Goal: Information Seeking & Learning: Check status

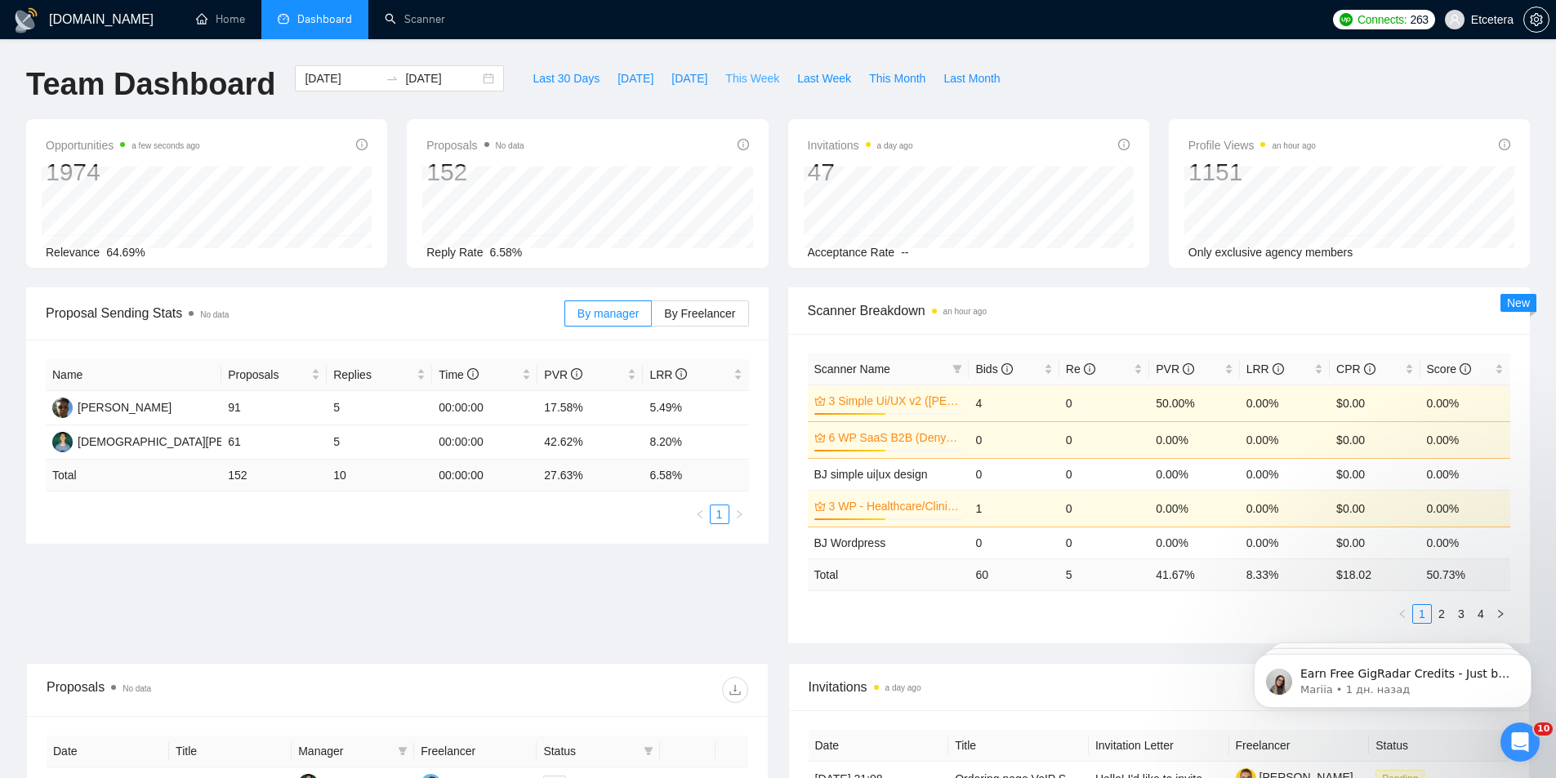
click at [748, 80] on span "This Week" at bounding box center [752, 78] width 54 height 18
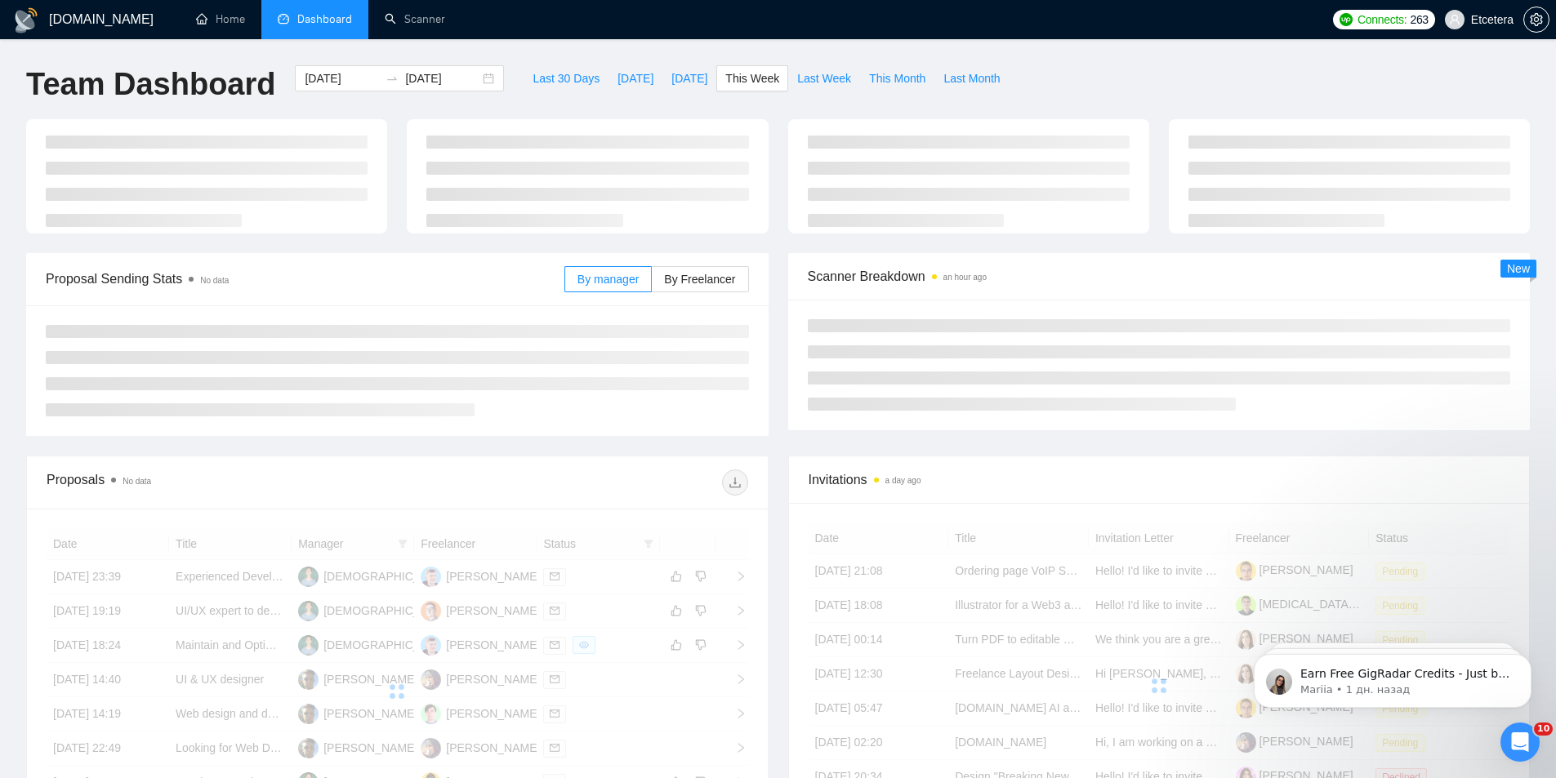
type input "[DATE]"
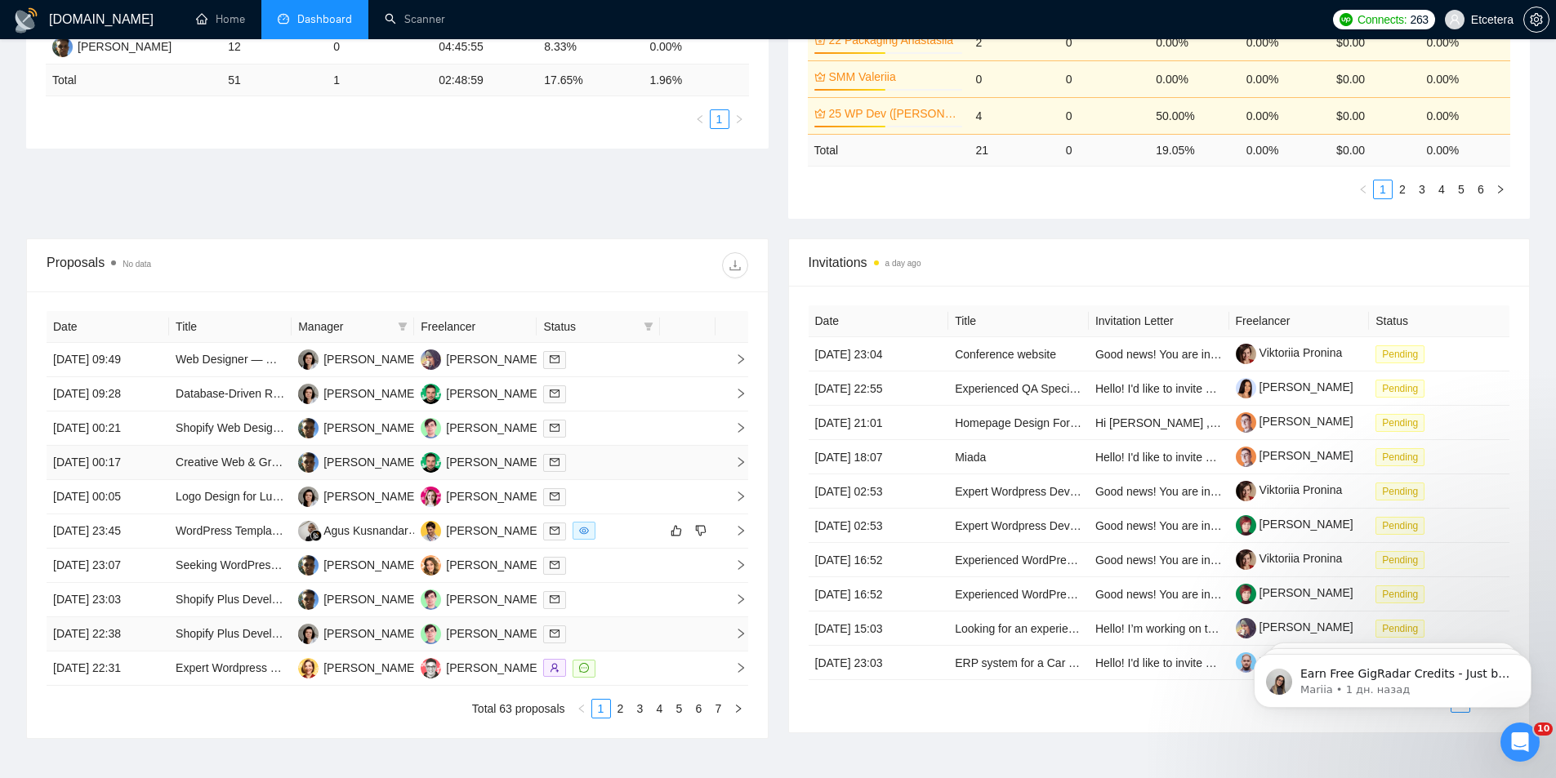
scroll to position [327, 0]
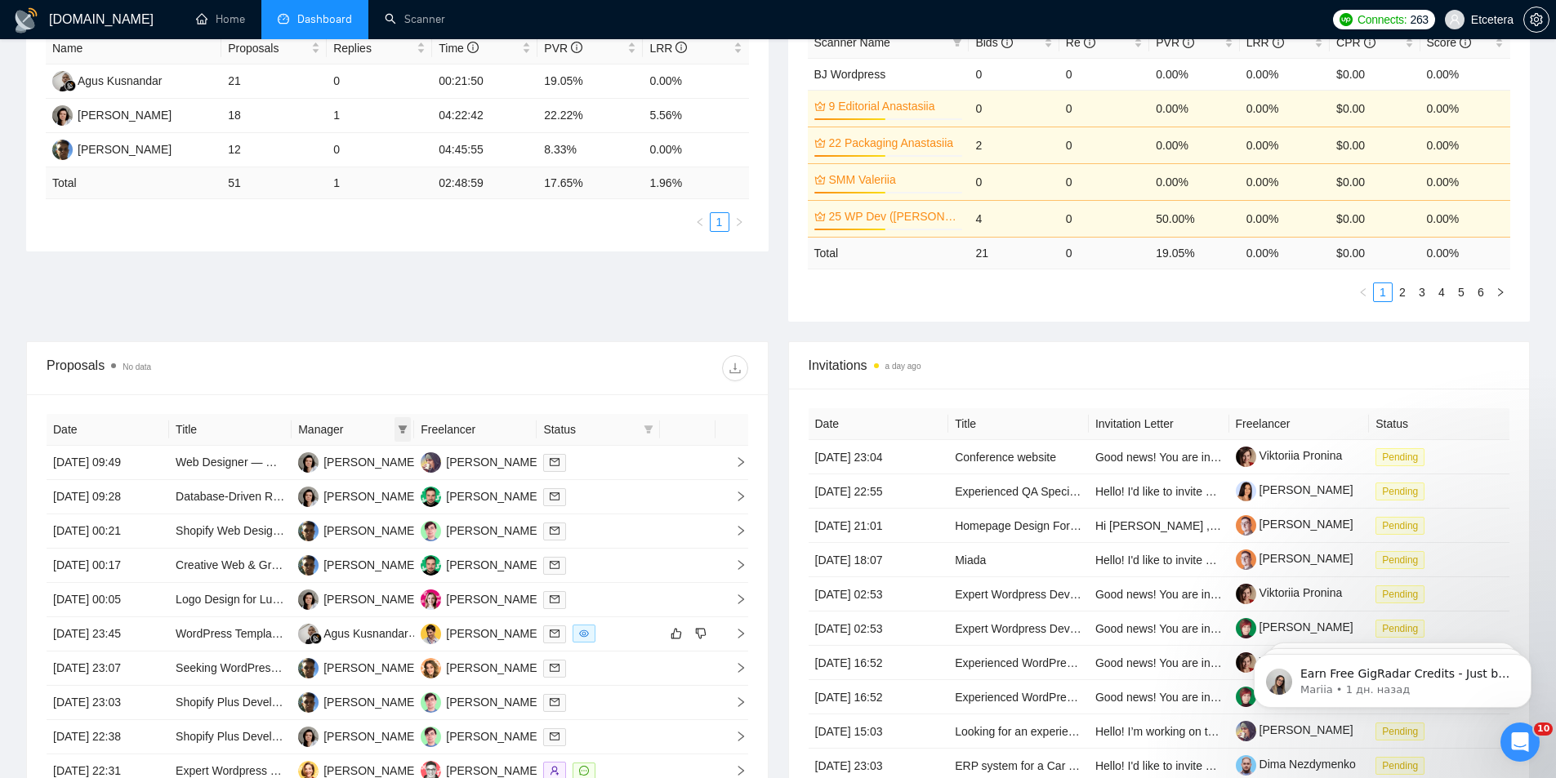
click at [407, 422] on span at bounding box center [402, 429] width 16 height 24
click at [350, 518] on span "[PERSON_NAME]" at bounding box center [347, 512] width 94 height 13
checkbox input "true"
click at [380, 367] on div "Proposals No data" at bounding box center [222, 368] width 350 height 26
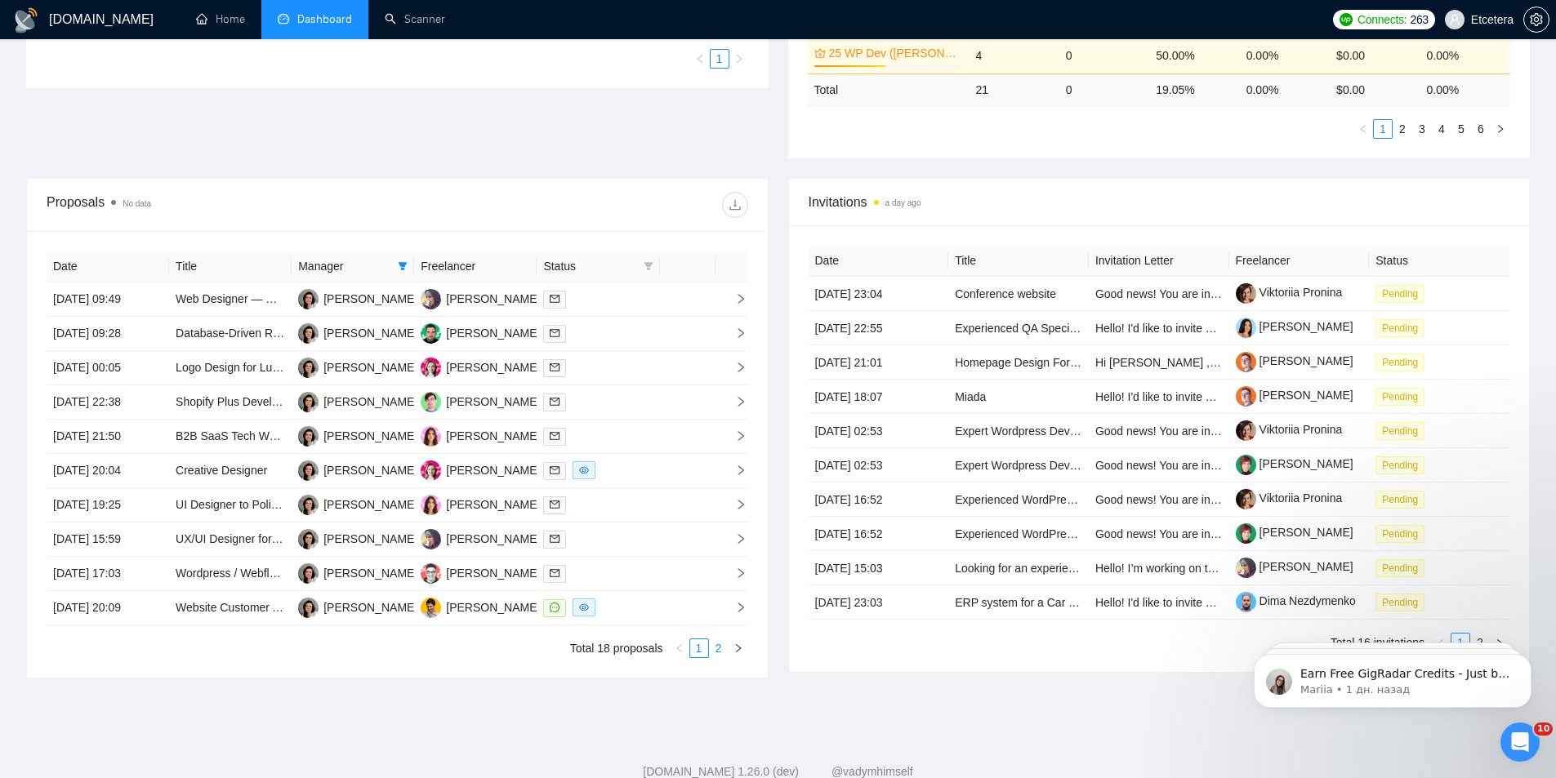
click at [714, 650] on link "2" at bounding box center [719, 648] width 18 height 18
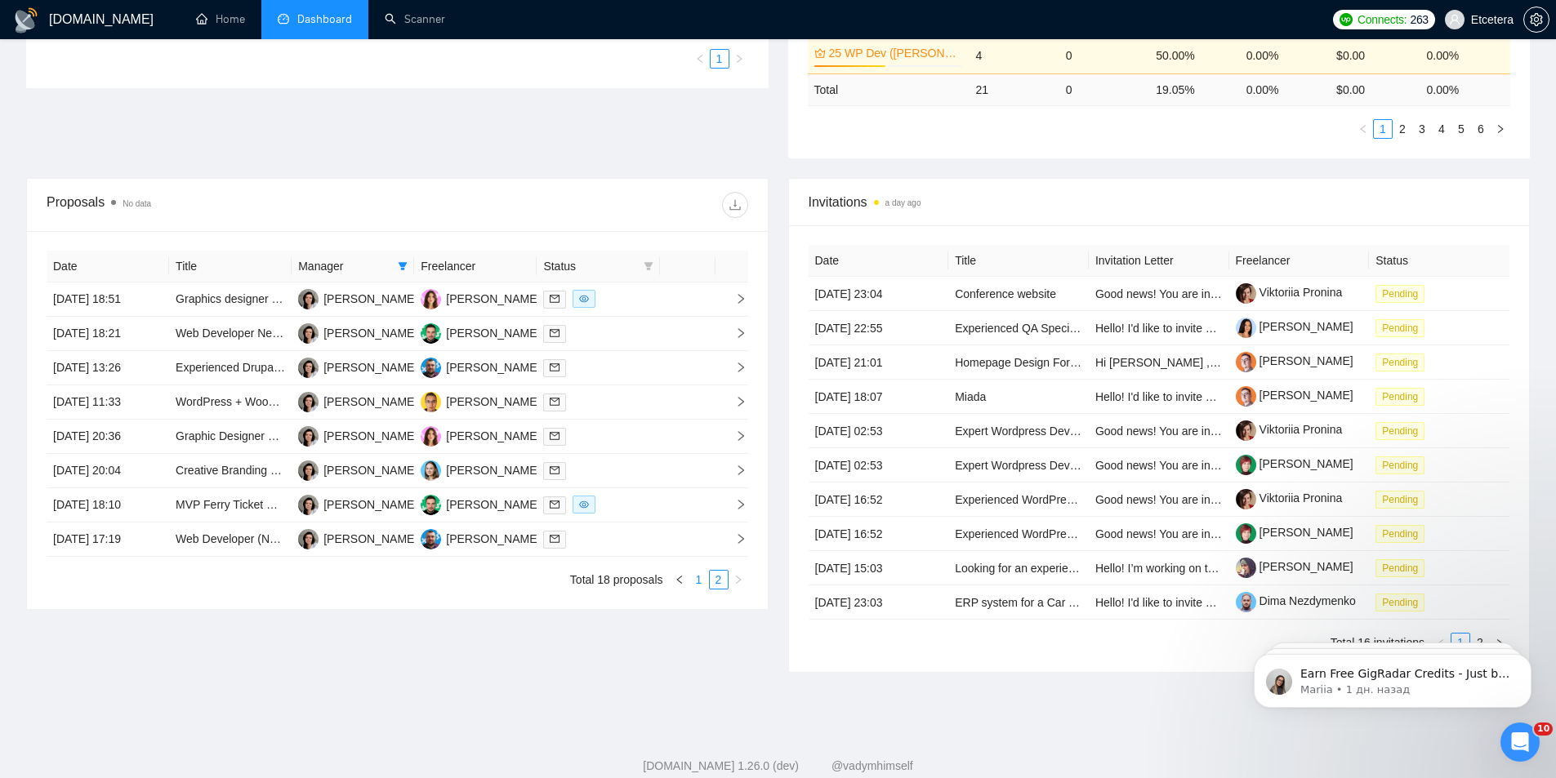
click at [697, 581] on link "1" at bounding box center [699, 580] width 18 height 18
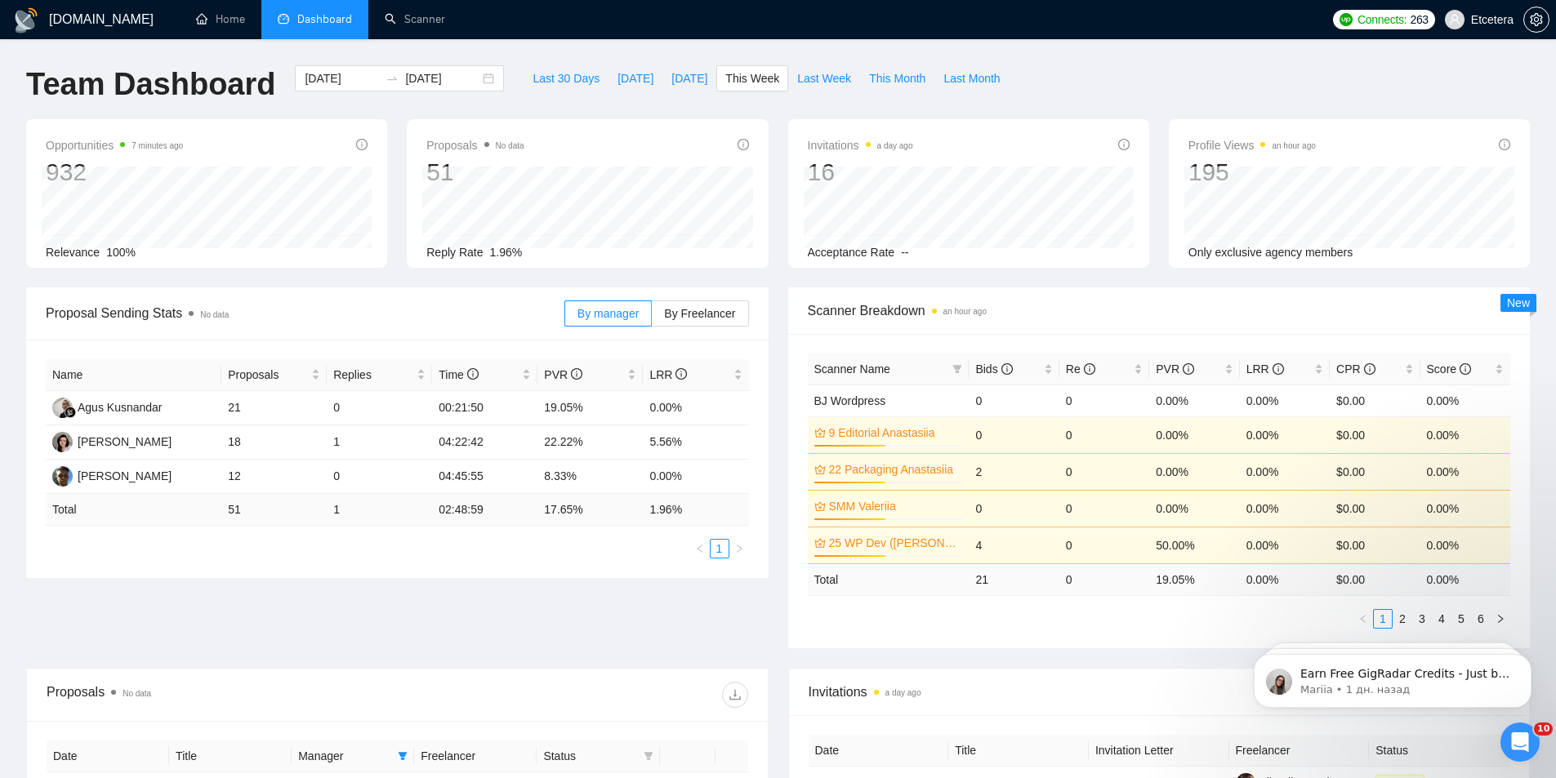
scroll to position [490, 0]
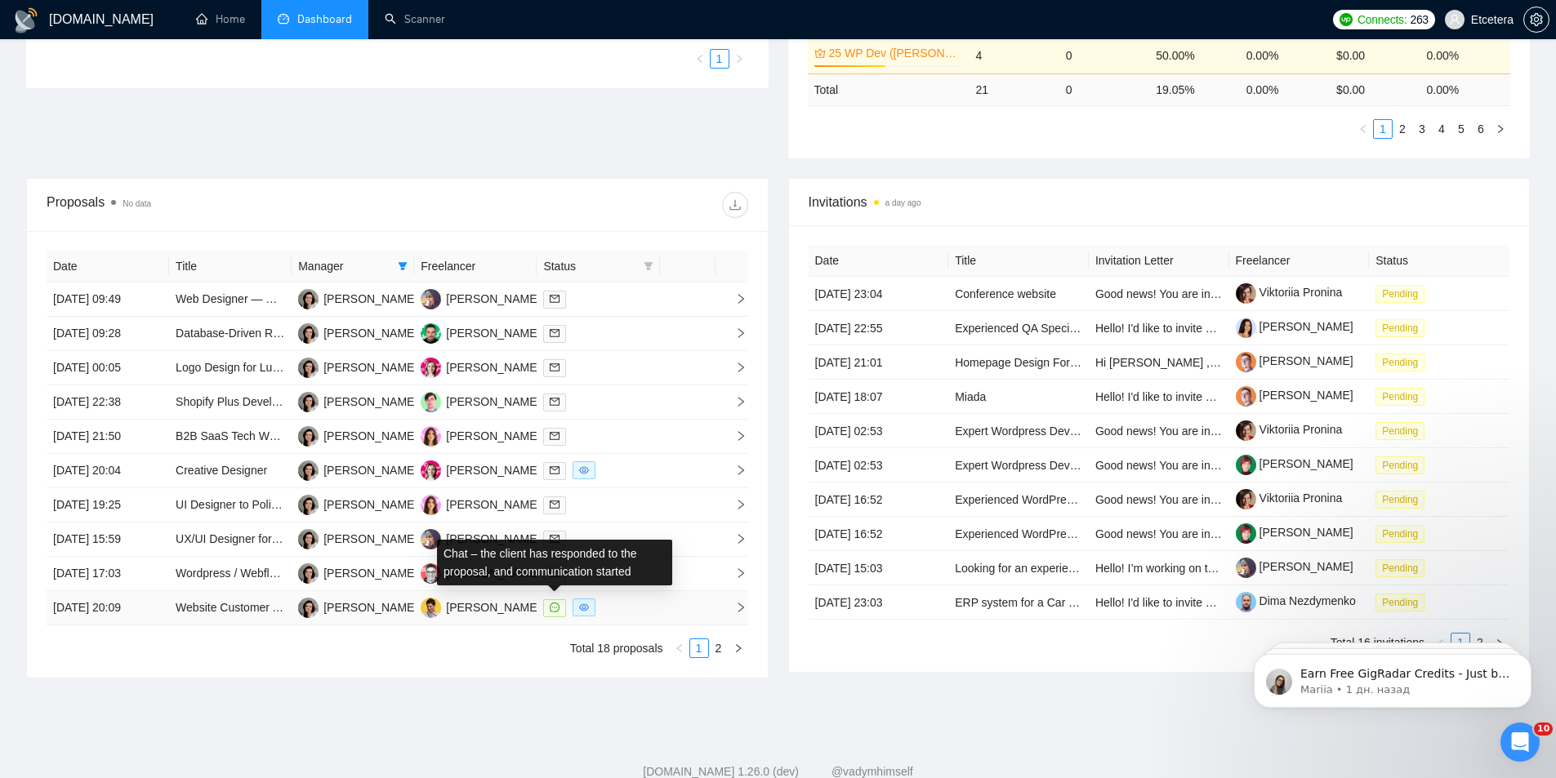
click at [548, 606] on span at bounding box center [554, 608] width 23 height 18
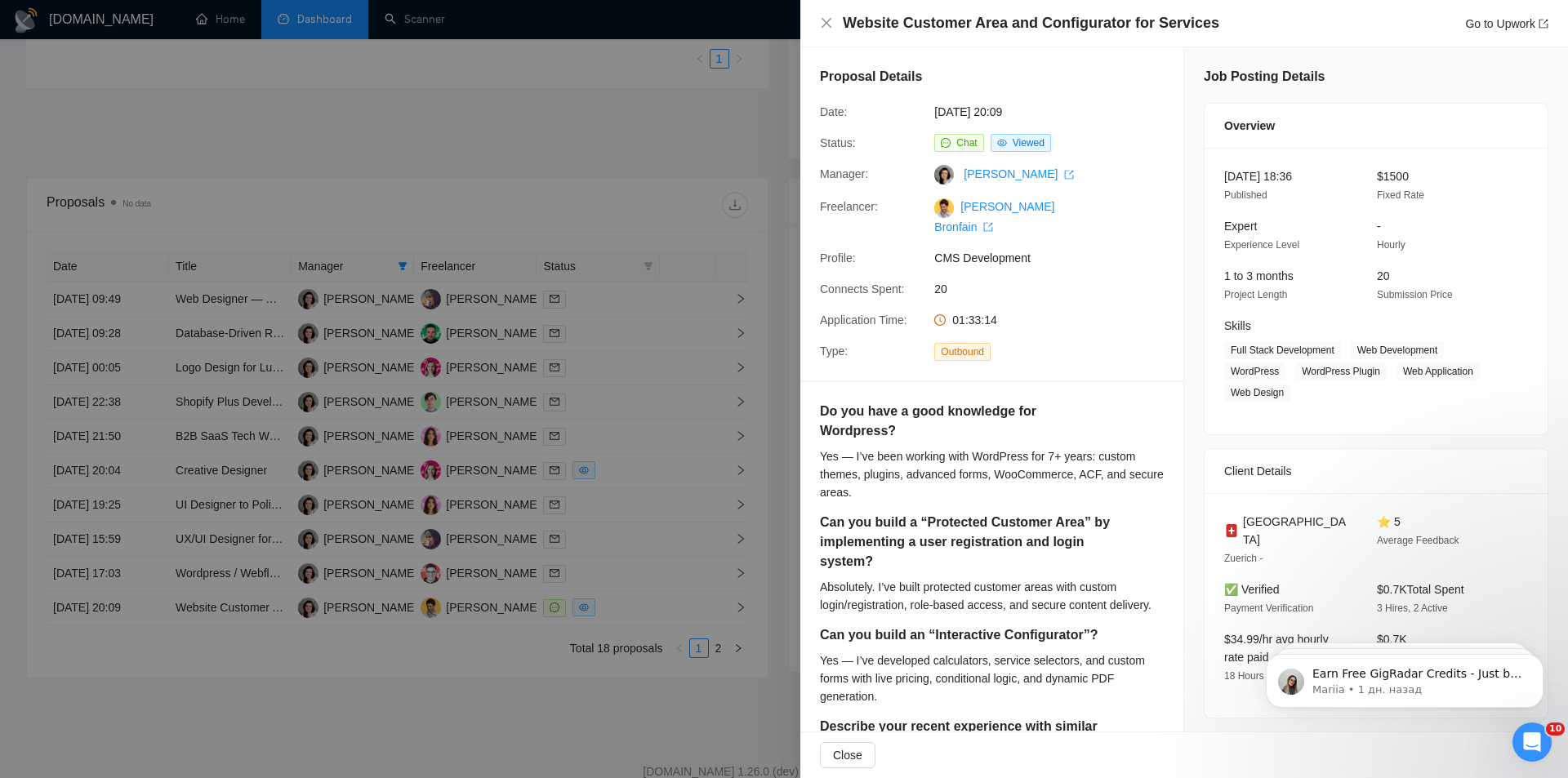
click at [685, 208] on div at bounding box center [784, 389] width 1568 height 778
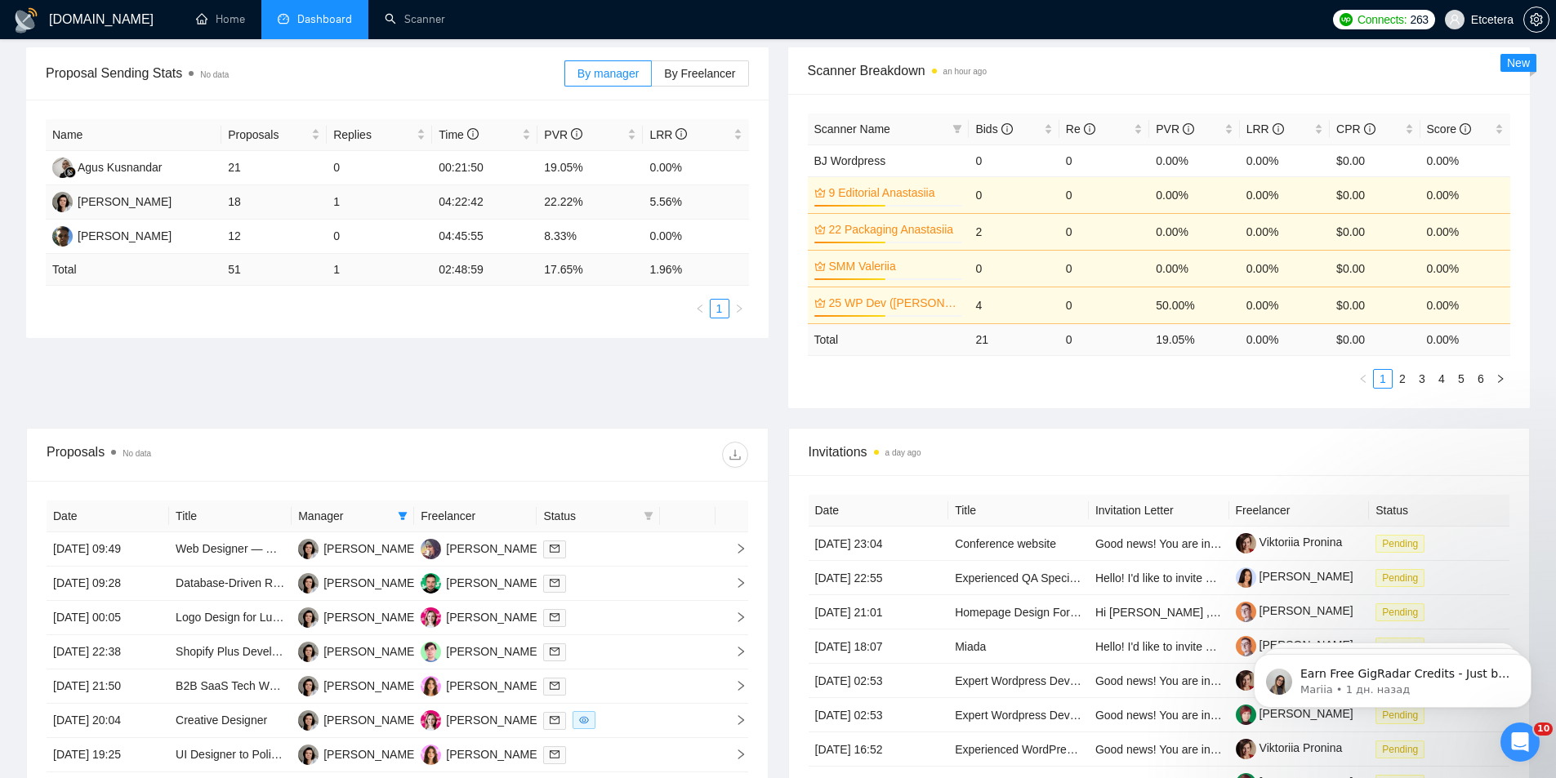
scroll to position [0, 0]
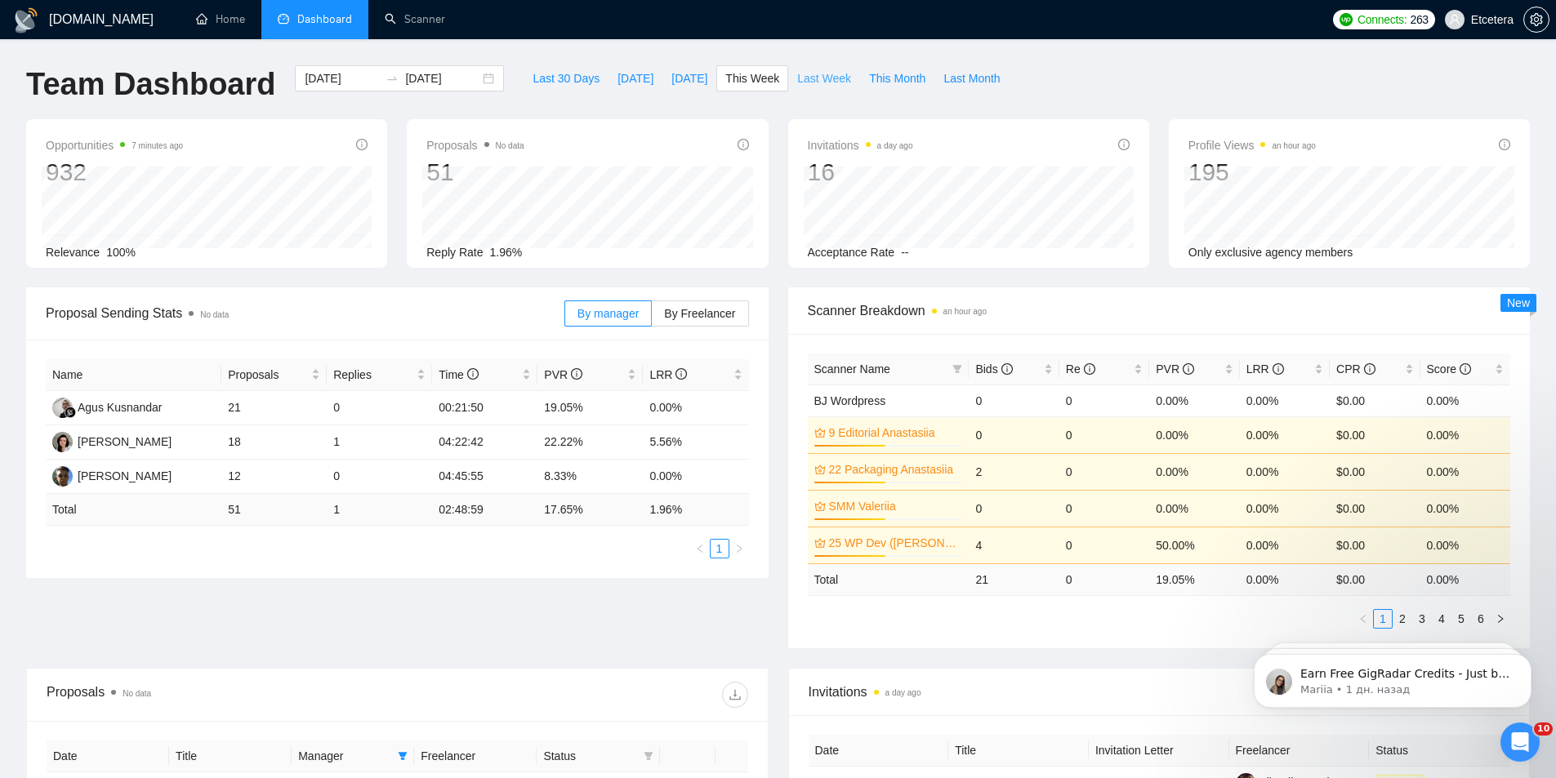
click at [830, 81] on span "Last Week" at bounding box center [824, 78] width 54 height 18
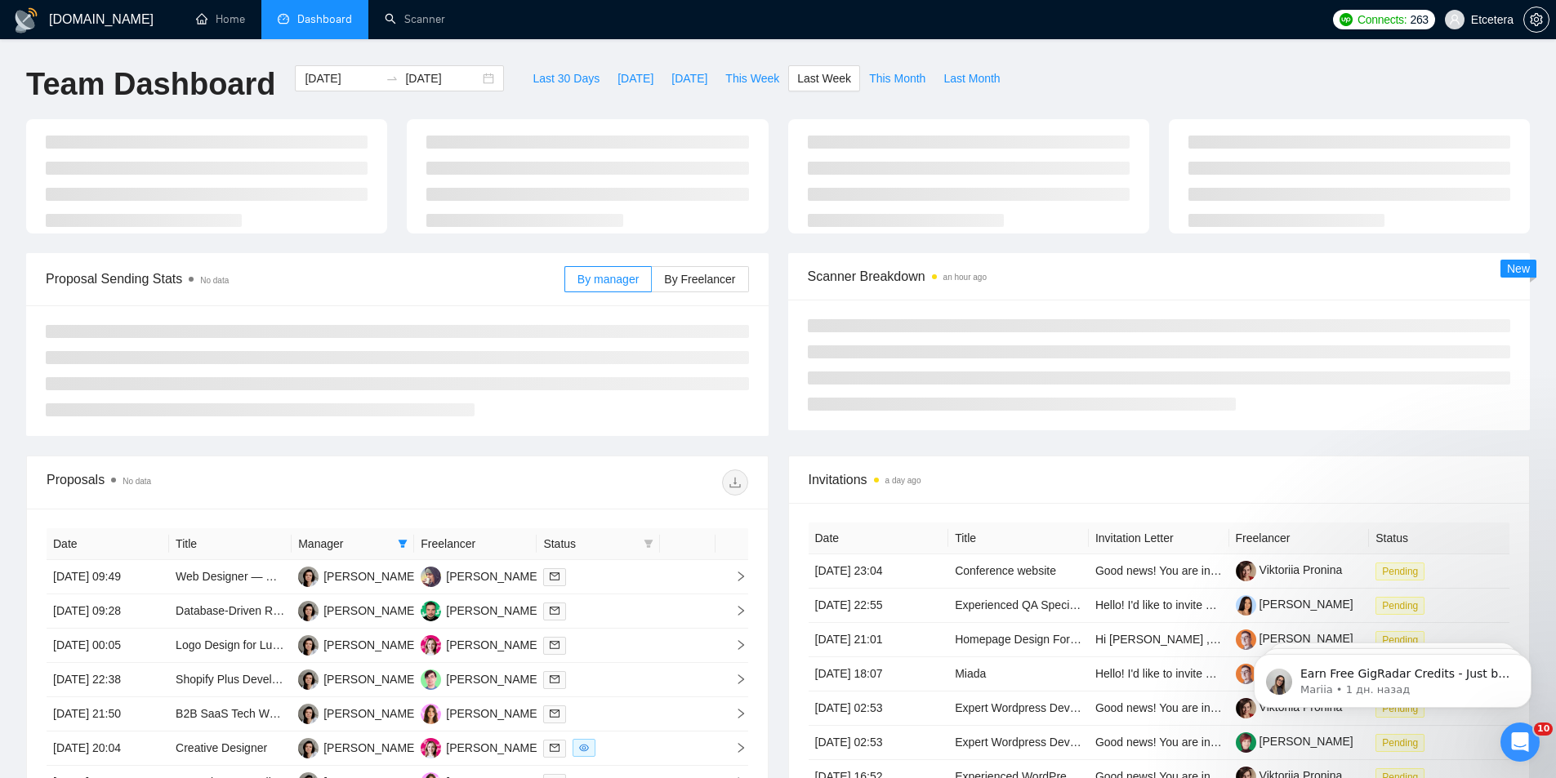
type input "[DATE]"
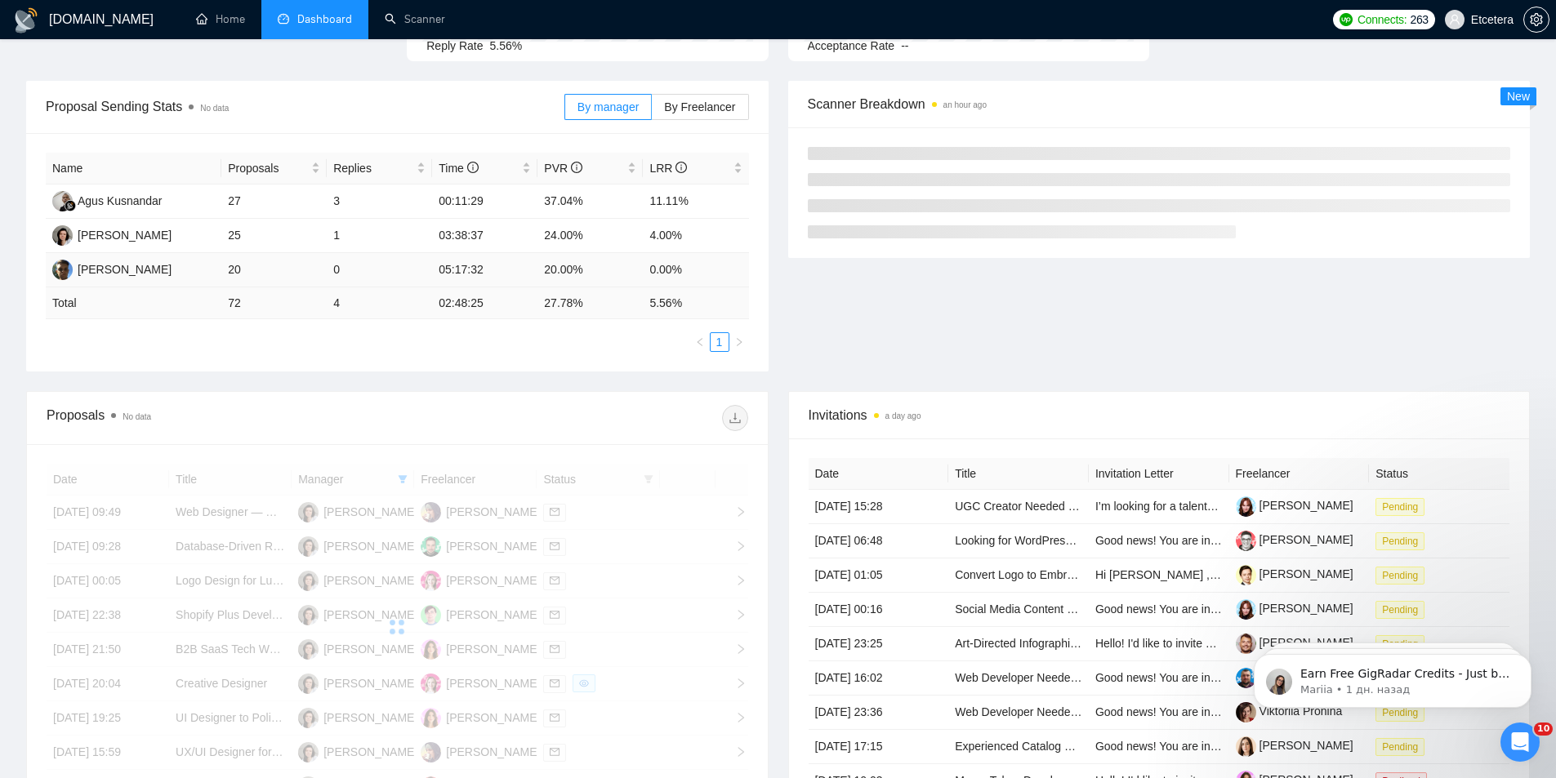
scroll to position [194, 0]
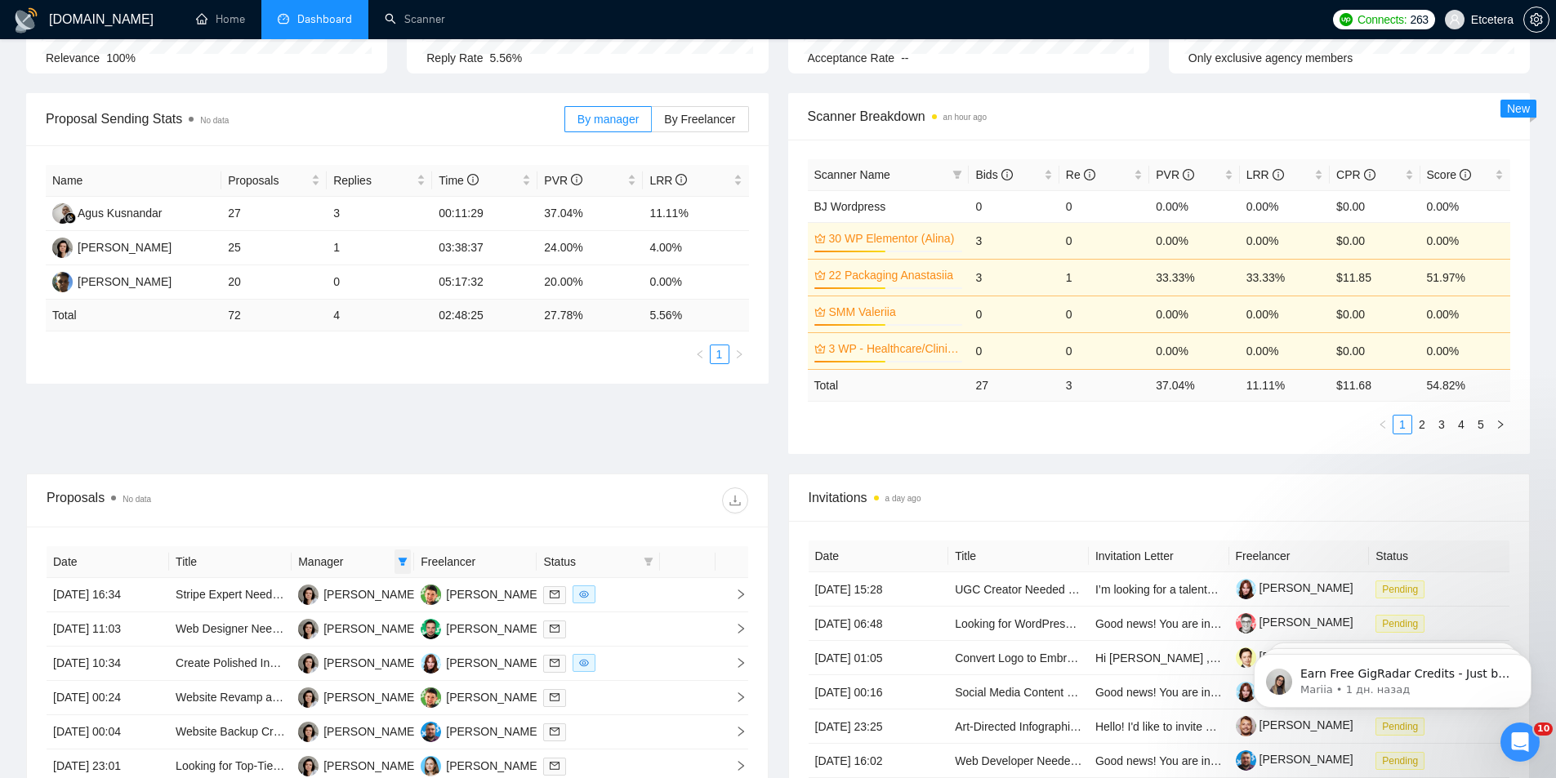
click at [397, 563] on span at bounding box center [402, 562] width 16 height 24
click at [345, 667] on span "[PERSON_NAME]" at bounding box center [347, 671] width 94 height 13
checkbox input "false"
click at [337, 645] on span "[PERSON_NAME]" at bounding box center [347, 645] width 94 height 13
checkbox input "true"
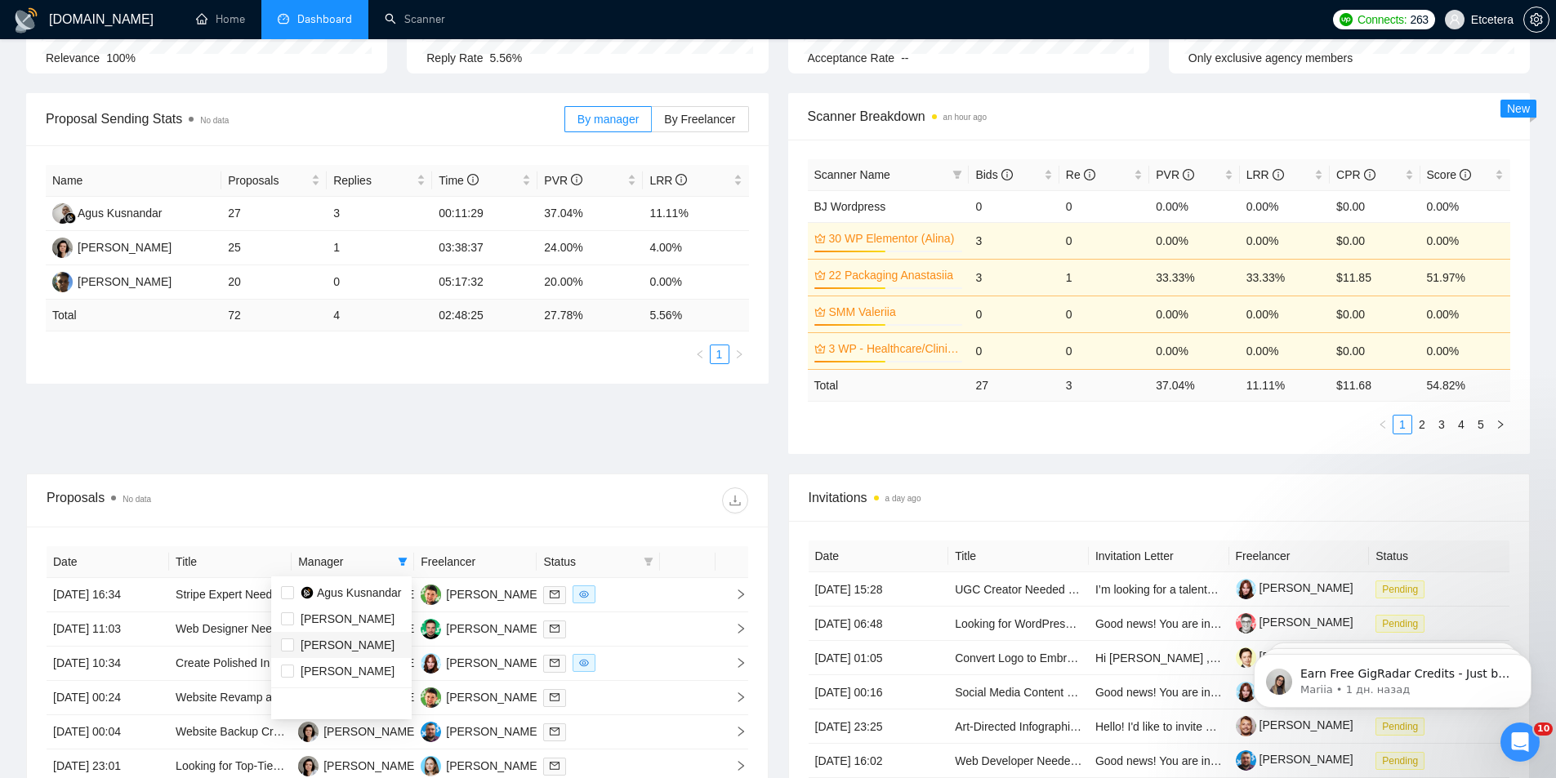
click at [381, 500] on div "Proposals No data" at bounding box center [222, 500] width 350 height 26
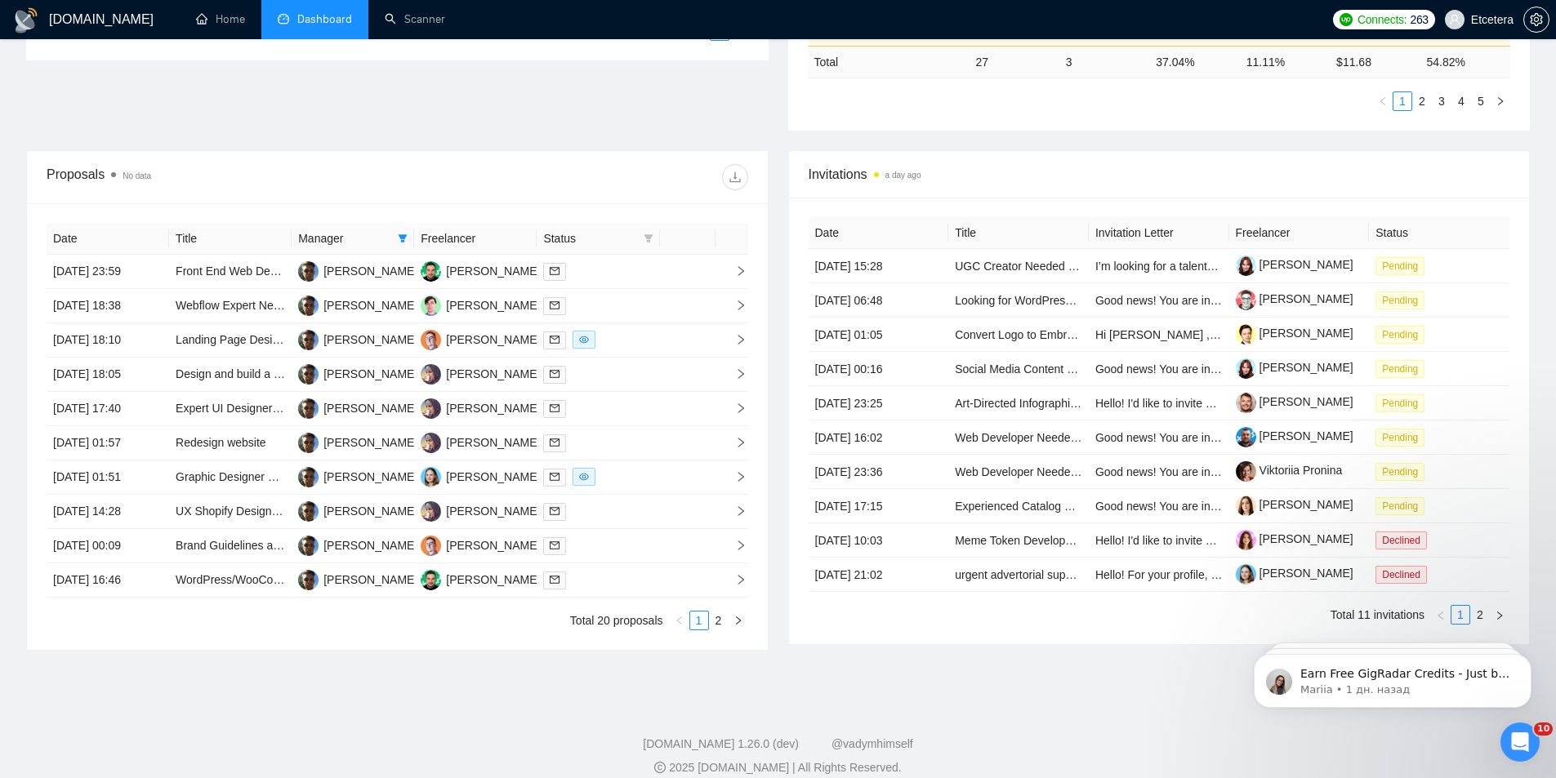
scroll to position [536, 0]
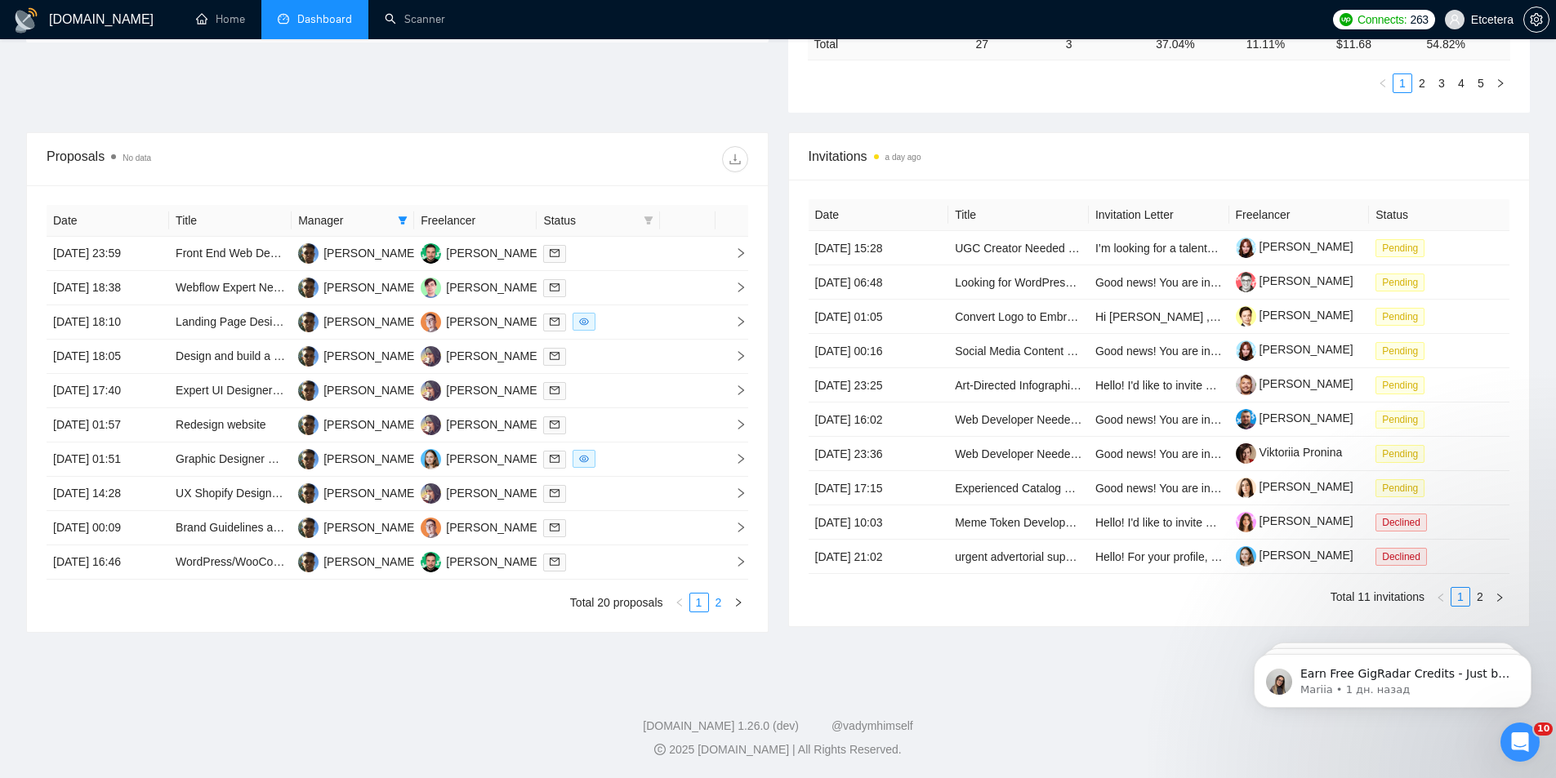
click at [722, 608] on link "2" at bounding box center [719, 603] width 18 height 18
click at [701, 603] on link "1" at bounding box center [699, 603] width 18 height 18
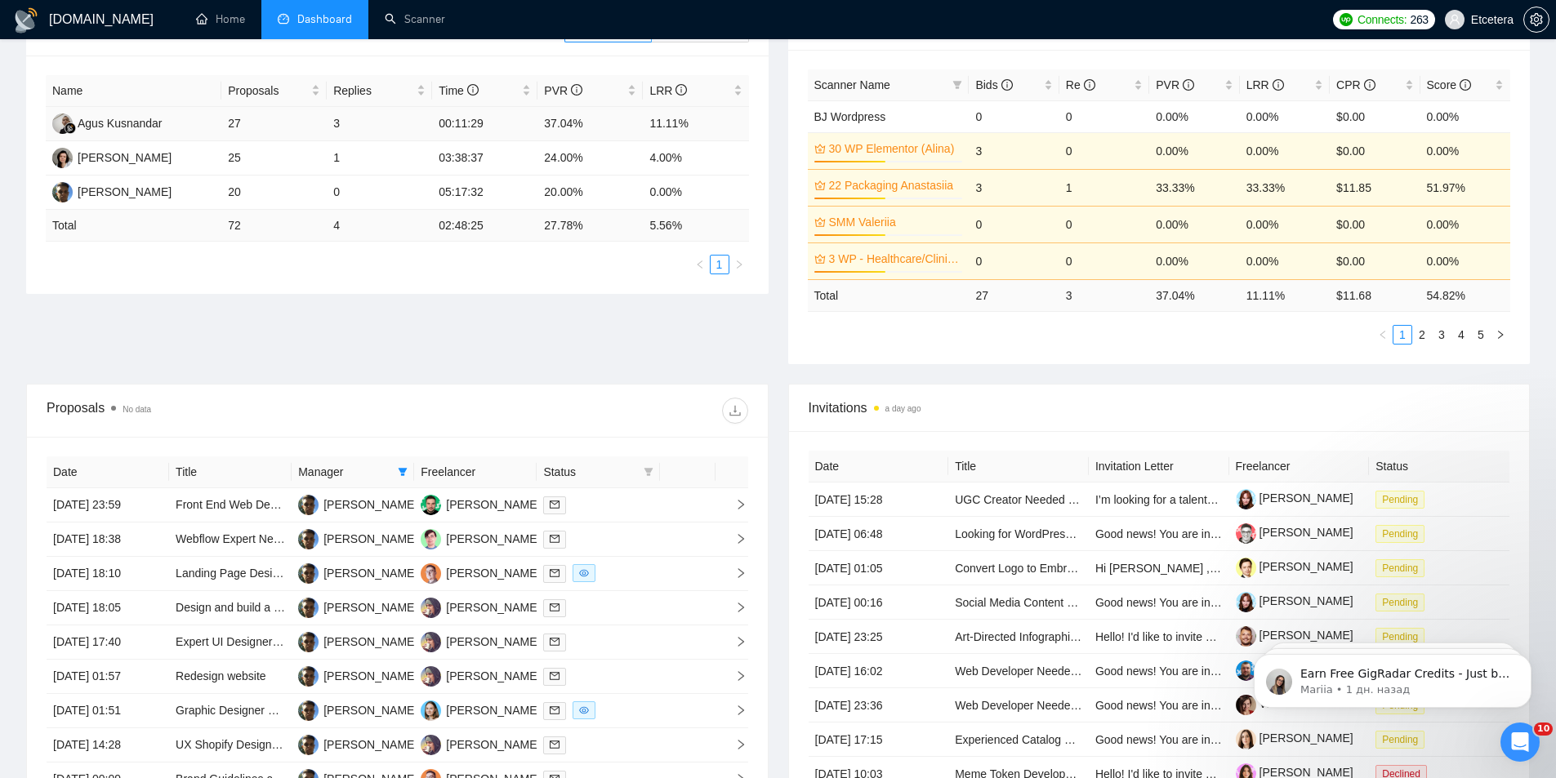
scroll to position [327, 0]
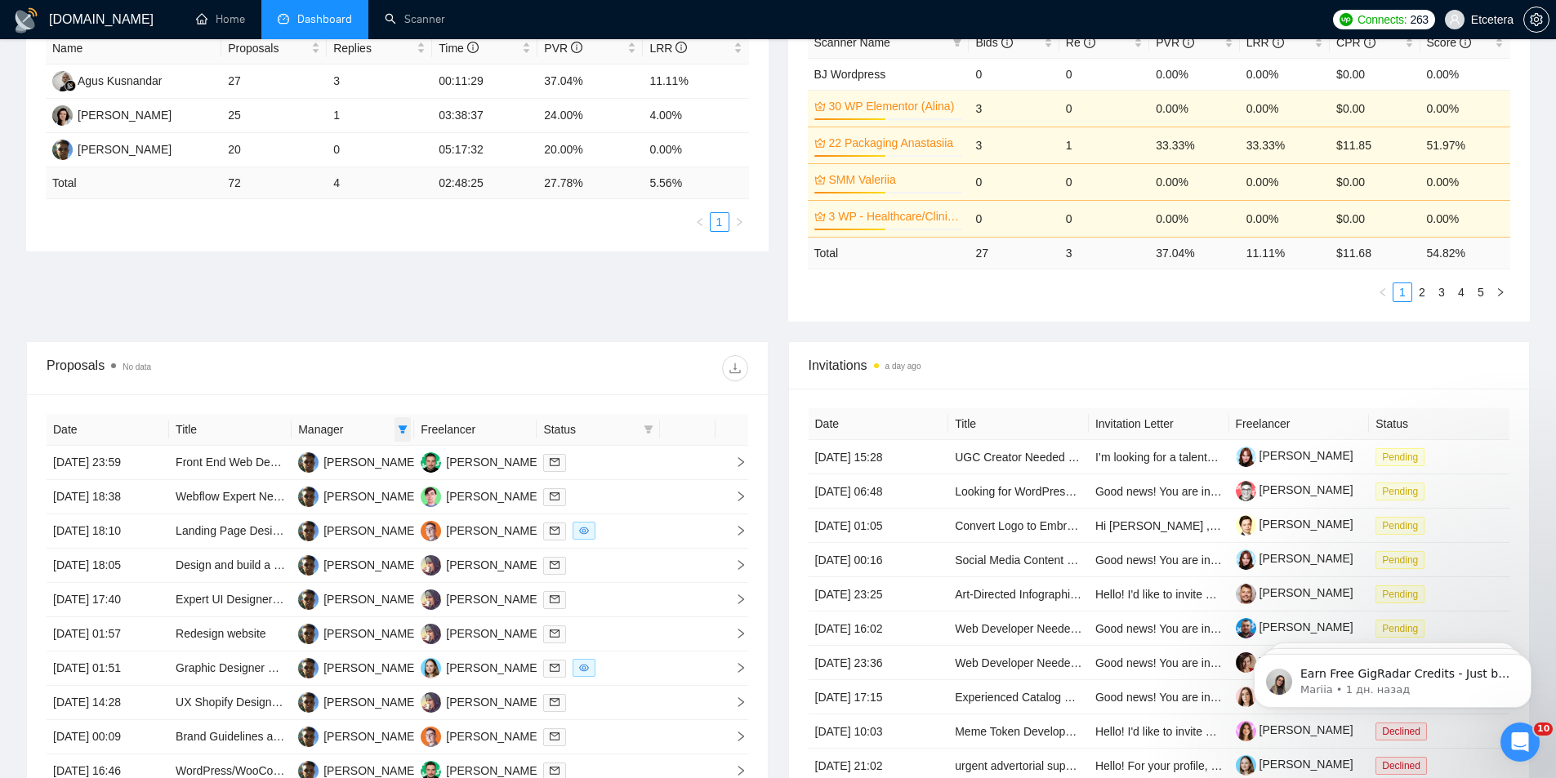
click at [401, 426] on icon "filter" at bounding box center [403, 430] width 10 height 10
click at [347, 469] on div "[PERSON_NAME]" at bounding box center [347, 461] width 94 height 18
checkbox input "false"
click at [452, 343] on div "Proposals No data" at bounding box center [397, 368] width 701 height 52
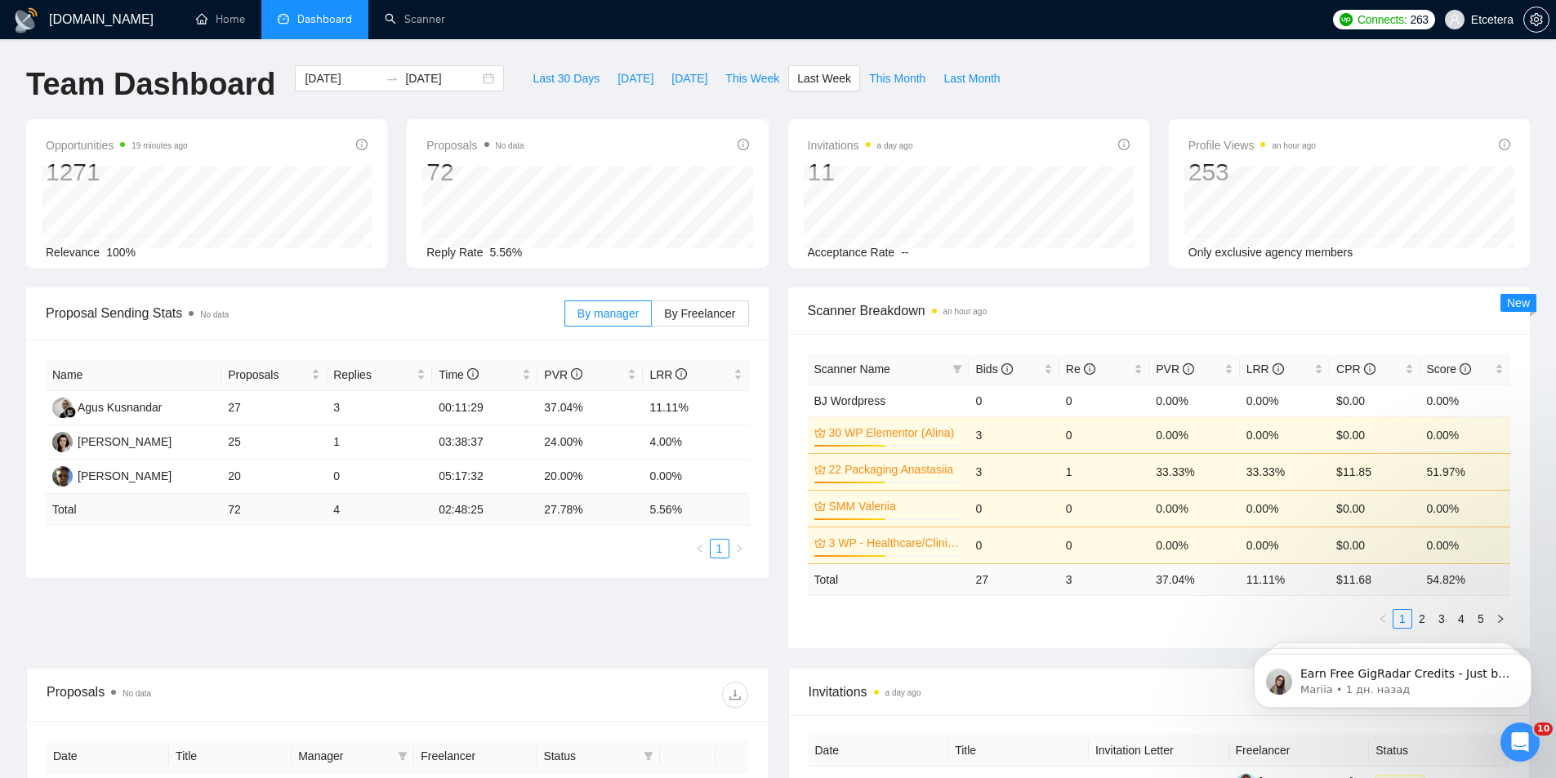
click at [731, 93] on div "Last 30 Days [DATE] [DATE] This Week Last Week This Month Last Month" at bounding box center [766, 92] width 505 height 54
click at [730, 87] on span "This Week" at bounding box center [752, 78] width 54 height 18
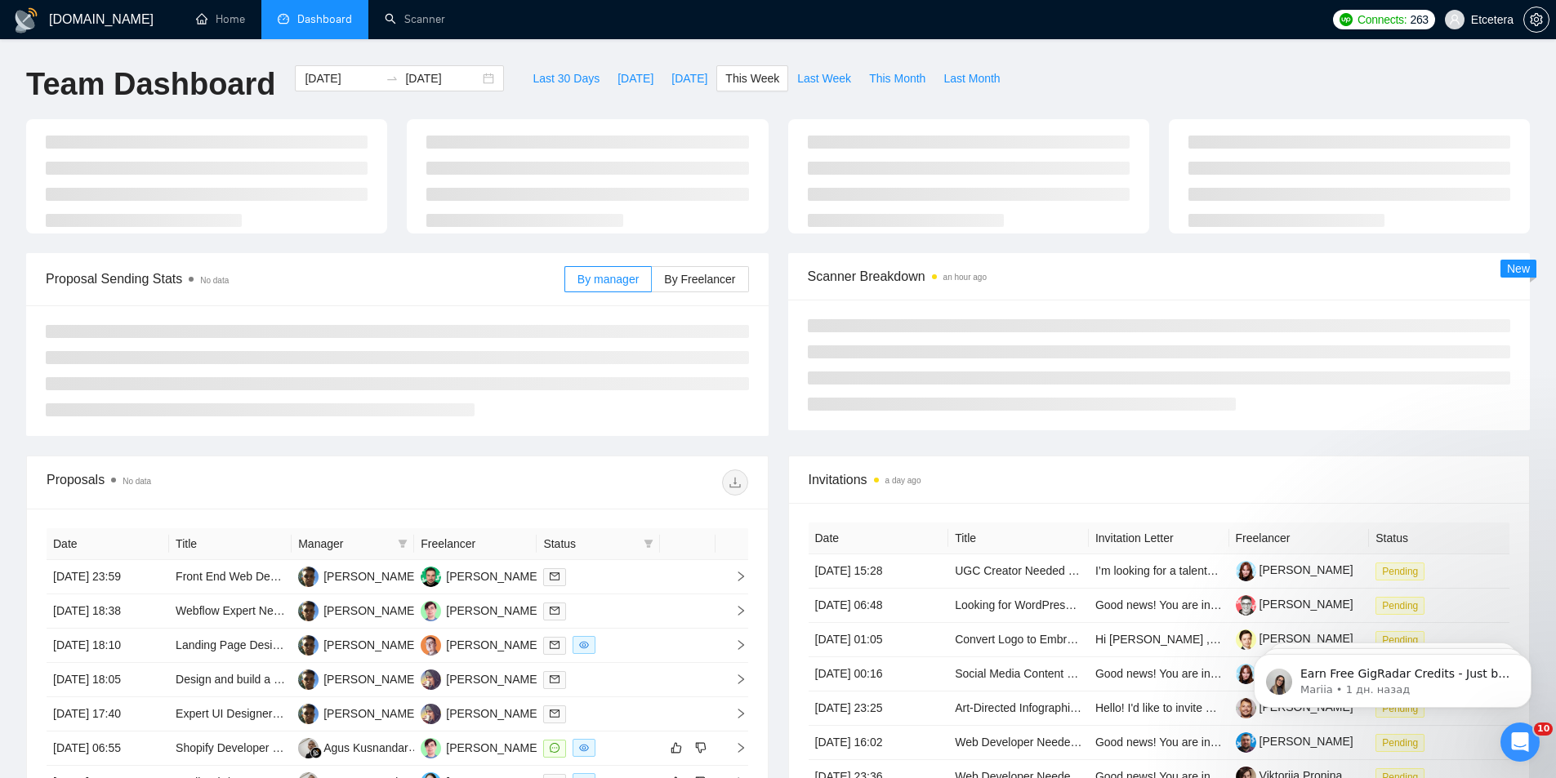
type input "[DATE]"
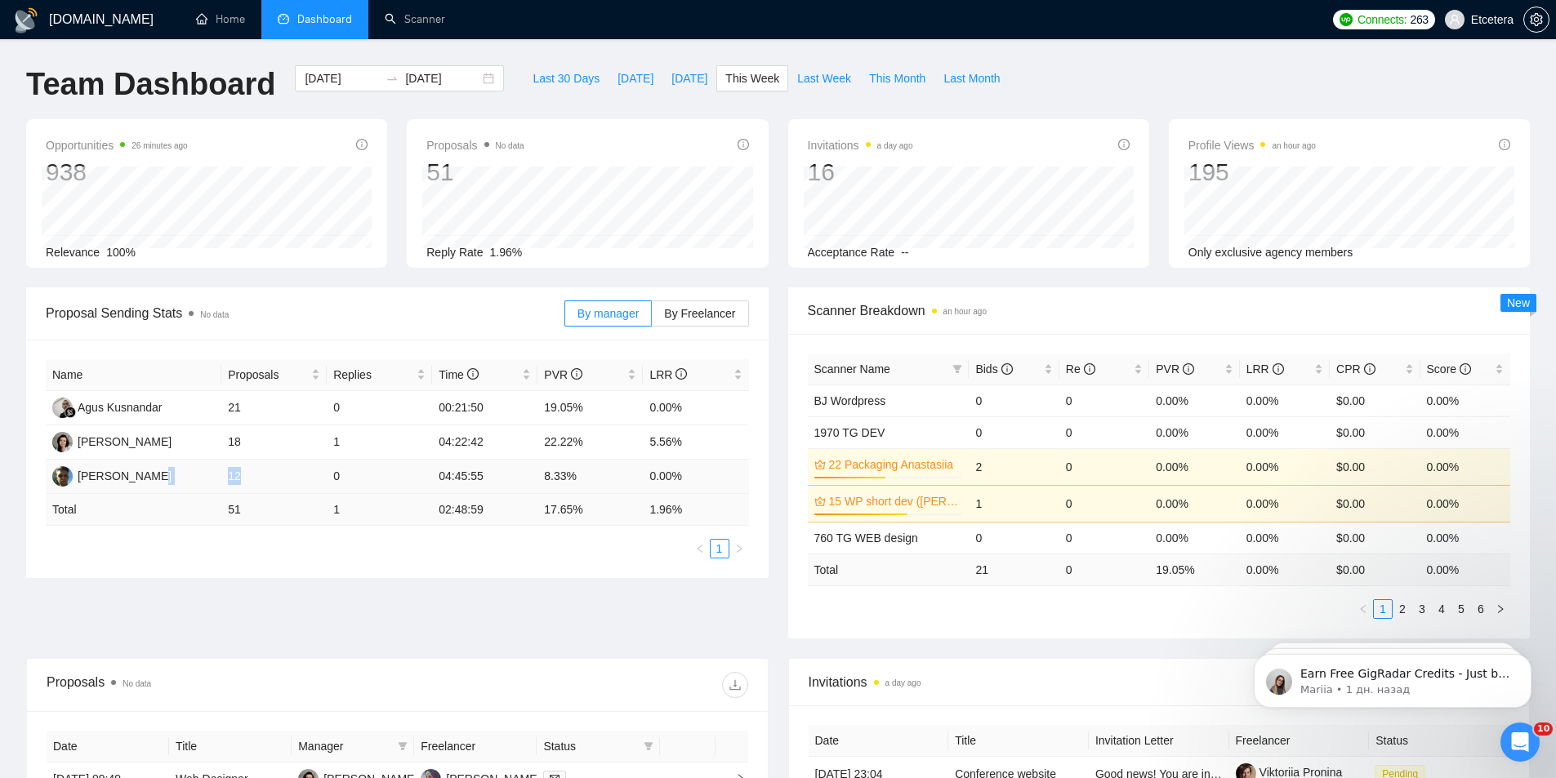
drag, startPoint x: 220, startPoint y: 473, endPoint x: 265, endPoint y: 476, distance: 45.0
click at [265, 476] on tr "[PERSON_NAME] 12 0 04:45:55 8.33% 0.00%" at bounding box center [397, 477] width 703 height 34
click at [372, 572] on div "Name Proposals Replies Time PVR LRR Agus Kusnandar 21 0 00:21:50 19.05% 0.00% […" at bounding box center [397, 459] width 742 height 238
